Goal: Find specific page/section

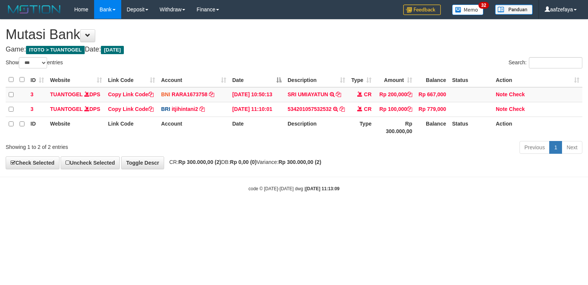
select select "***"
